Goal: Task Accomplishment & Management: Manage account settings

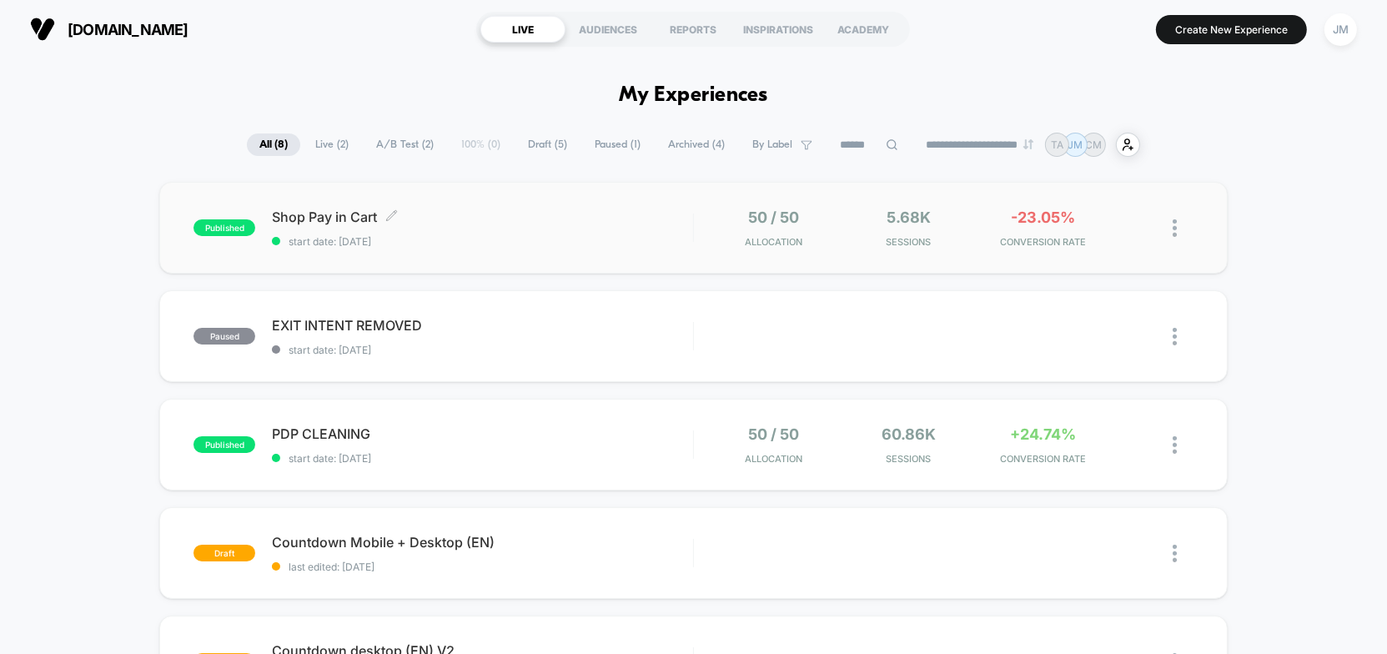
click at [553, 220] on span "Shop Pay in Cart Click to edit experience details" at bounding box center [482, 216] width 421 height 17
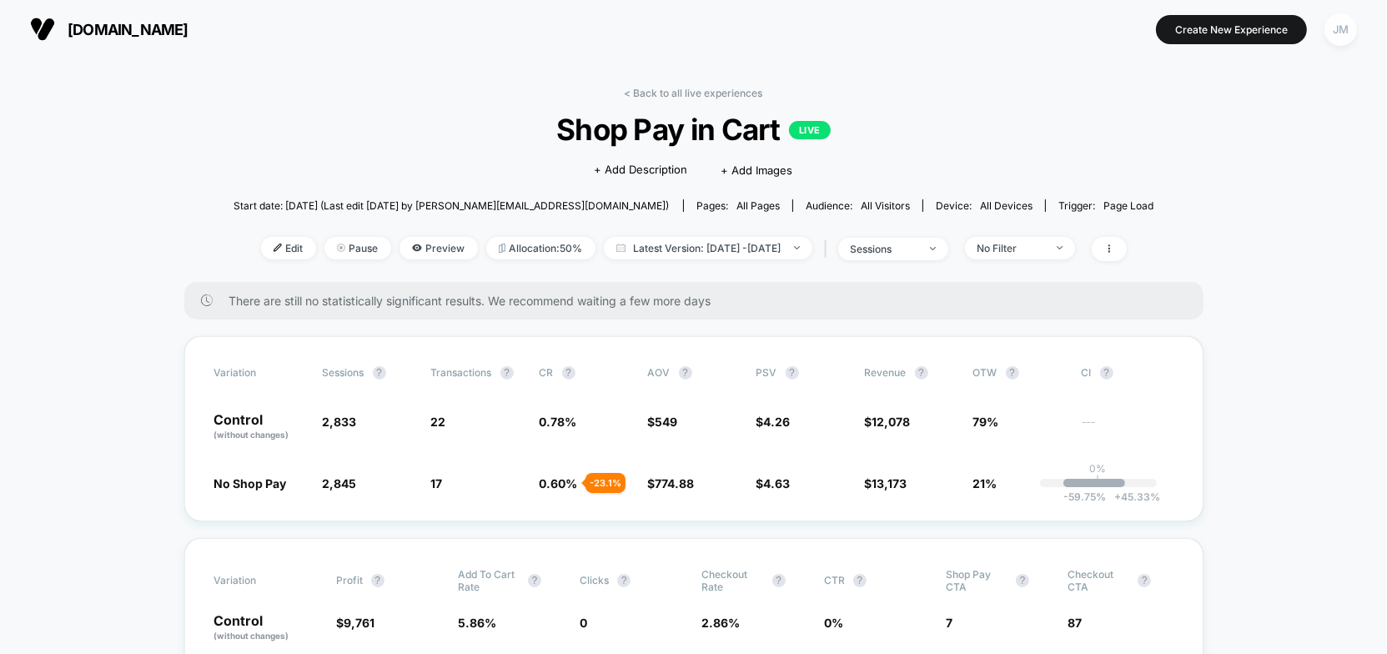
click at [1342, 28] on div "JM" at bounding box center [1340, 29] width 33 height 33
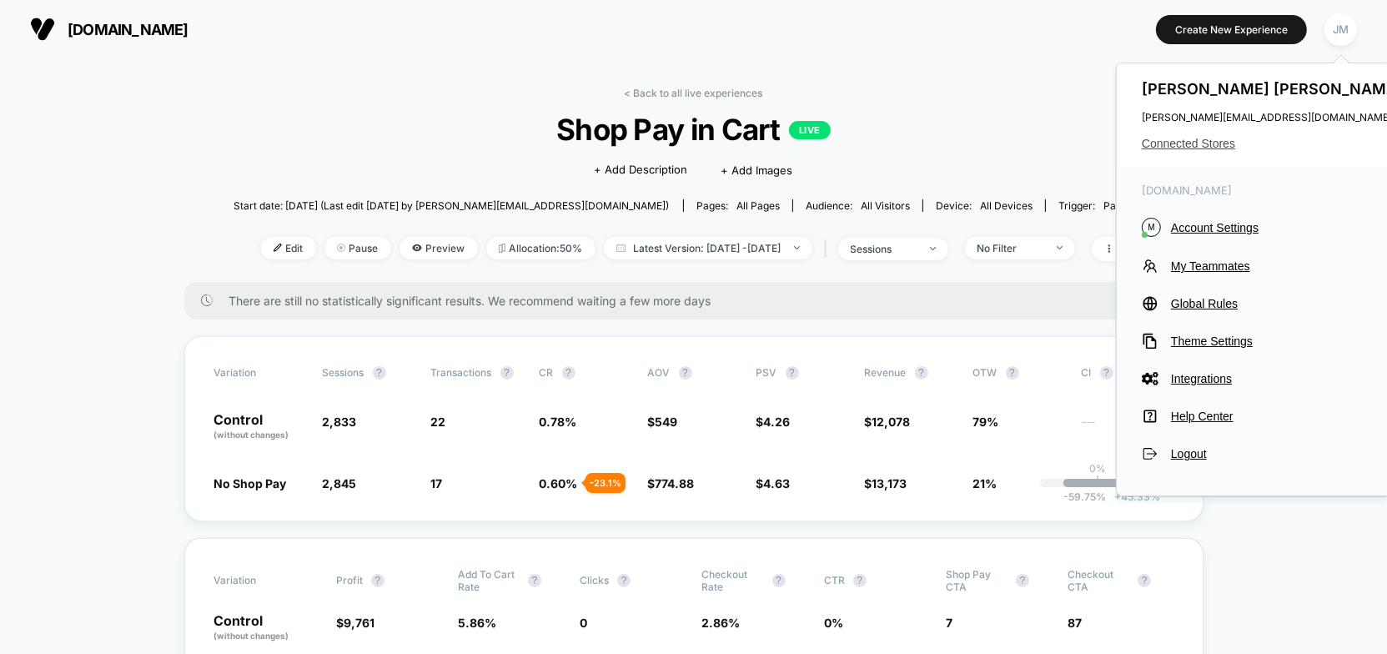
click at [1212, 138] on span "Connected Stores" at bounding box center [1274, 143] width 264 height 13
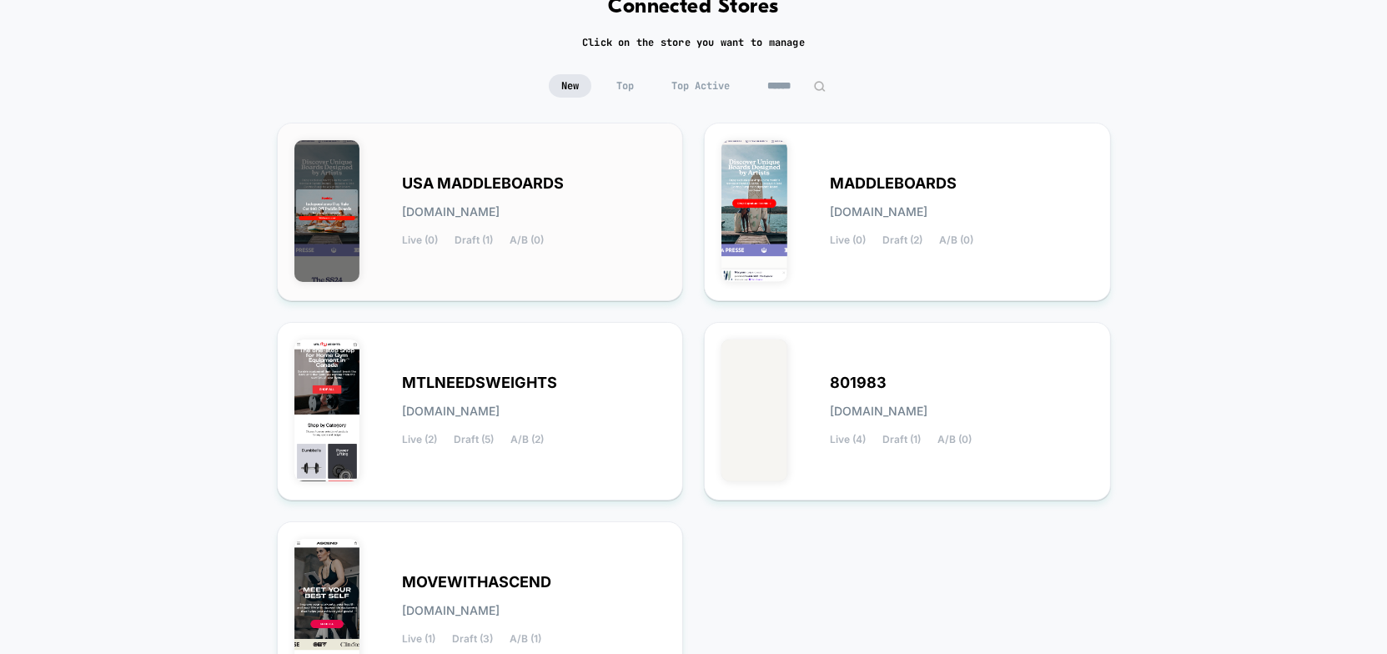
scroll to position [227, 0]
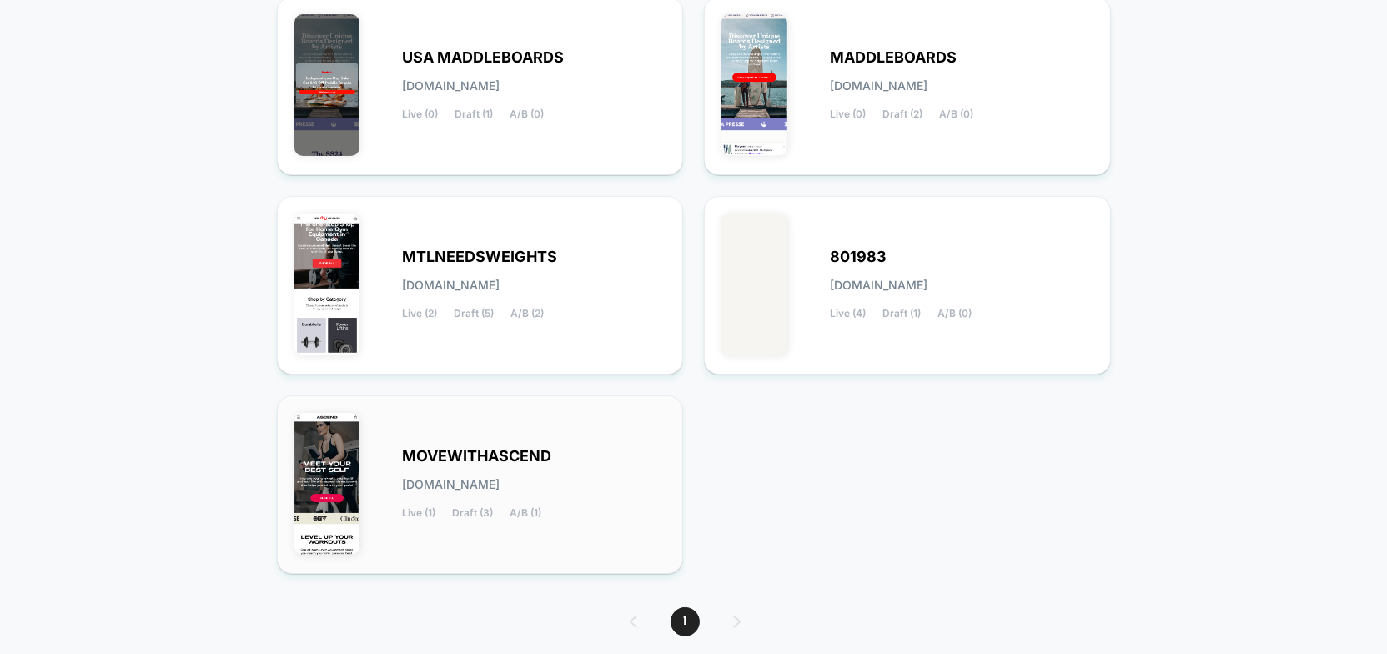
click at [500, 465] on div "MOVEWITHASCEND [DOMAIN_NAME] Live (1) Draft (3) A/B (1)" at bounding box center [535, 484] width 264 height 68
